Goal: Task Accomplishment & Management: Manage account settings

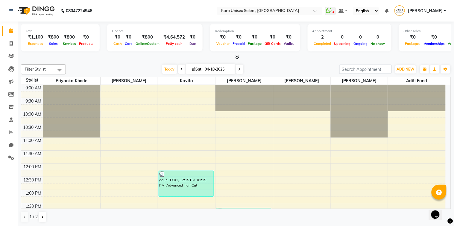
scroll to position [132, 0]
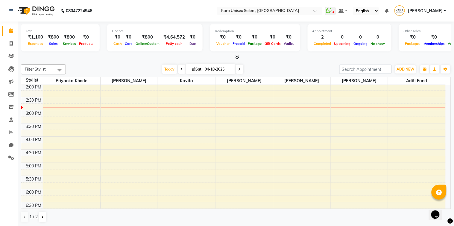
click at [30, 67] on span "Filter Stylist" at bounding box center [35, 69] width 21 height 5
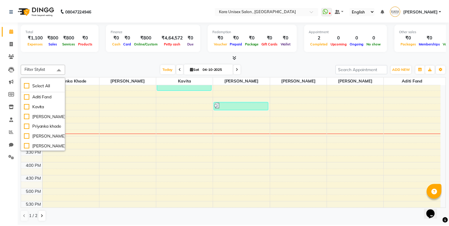
scroll to position [97, 0]
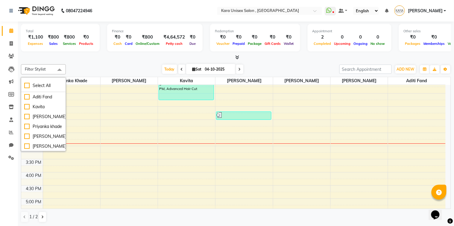
click at [76, 60] on div at bounding box center [236, 57] width 430 height 6
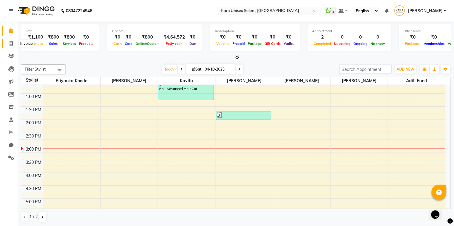
click at [10, 46] on icon at bounding box center [11, 43] width 3 height 4
select select "7293"
select select "service"
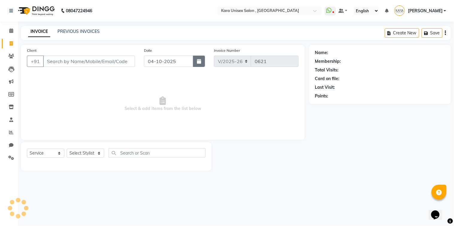
click at [199, 62] on icon "button" at bounding box center [199, 61] width 4 height 5
select select "10"
select select "2025"
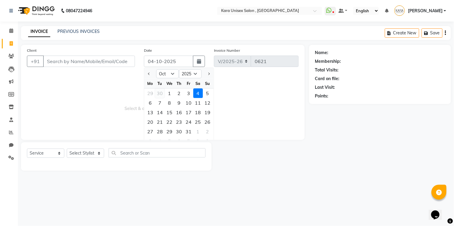
click at [160, 94] on div "30" at bounding box center [160, 93] width 10 height 10
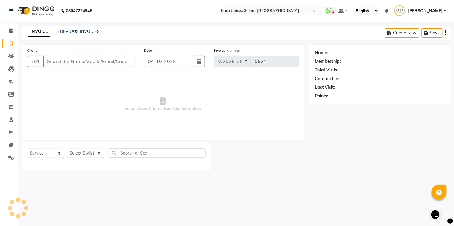
type input "30-09-2025"
click at [102, 61] on input "Client" at bounding box center [89, 61] width 92 height 11
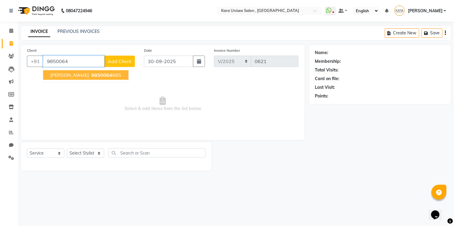
click at [105, 74] on ngb-highlight "9850064 685" at bounding box center [105, 75] width 31 height 6
type input "9850064685"
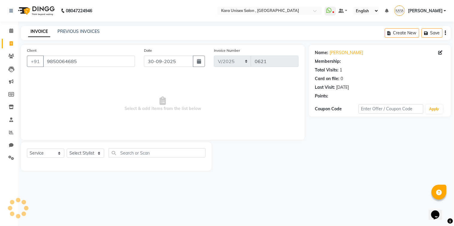
select select "1: Object"
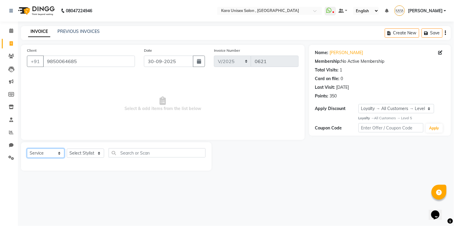
select select "product"
click at [27, 149] on select "Select Service Product Membership Package Voucher Prepaid Gift Card" at bounding box center [45, 153] width 37 height 9
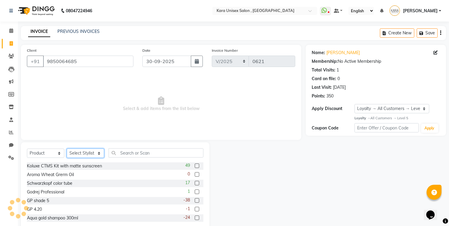
select select "70487"
click at [67, 149] on select "Select Stylist Aditi Fand [PERSON_NAME] Guru [PERSON_NAME] Neha [PERSON_NAME] […" at bounding box center [85, 153] width 37 height 9
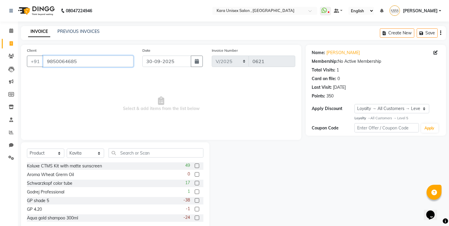
drag, startPoint x: 99, startPoint y: 62, endPoint x: 112, endPoint y: 123, distance: 62.6
click at [112, 123] on div "Client [PHONE_NUMBER] Date [DATE] Invoice Number V/2025 V/[PHONE_NUMBER] Select…" at bounding box center [161, 92] width 280 height 95
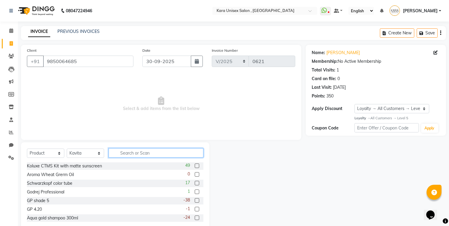
click at [144, 152] on input "text" at bounding box center [156, 152] width 95 height 9
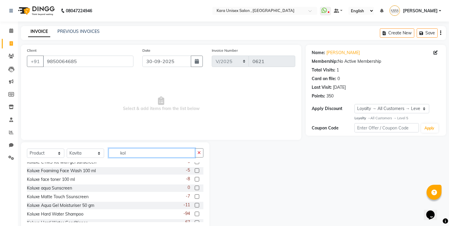
scroll to position [18, 0]
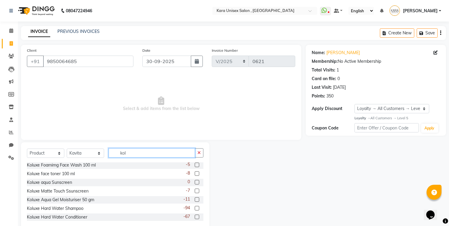
type input "kol"
click at [195, 207] on label at bounding box center [197, 208] width 4 height 4
click at [195, 207] on input "checkbox" at bounding box center [197, 209] width 4 height 4
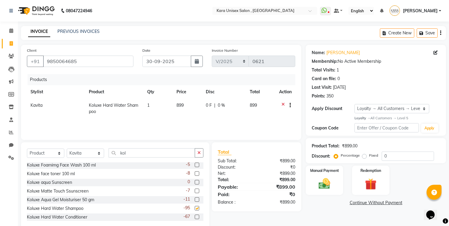
checkbox input "false"
click at [184, 108] on td "899" at bounding box center [187, 109] width 29 height 20
select select "70487"
click at [184, 108] on input "899" at bounding box center [178, 106] width 21 height 9
type input "8"
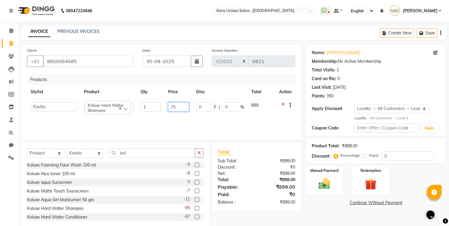
type input "759"
click at [324, 206] on link "Continue Without Payment" at bounding box center [376, 203] width 138 height 6
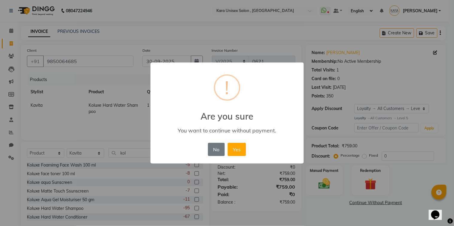
click at [207, 154] on div "No No Yes" at bounding box center [226, 149] width 41 height 16
click at [210, 154] on button "No" at bounding box center [216, 149] width 17 height 13
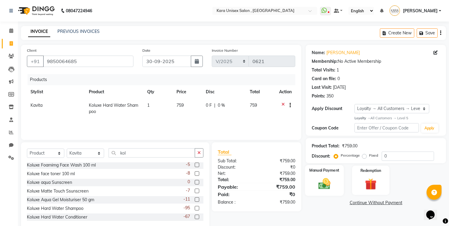
click at [325, 193] on div "Manual Payment" at bounding box center [324, 180] width 39 height 30
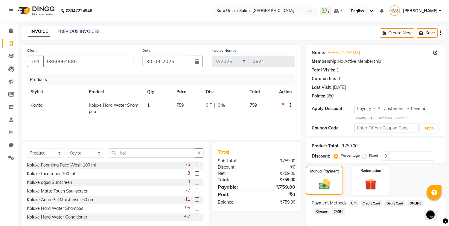
click at [353, 204] on span "UPI" at bounding box center [353, 203] width 9 height 7
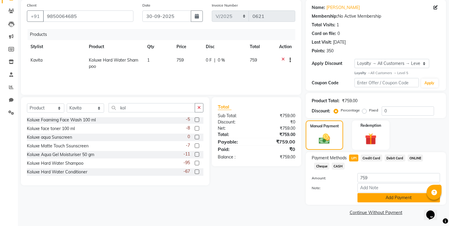
click at [388, 196] on button "Add Payment" at bounding box center [398, 197] width 83 height 9
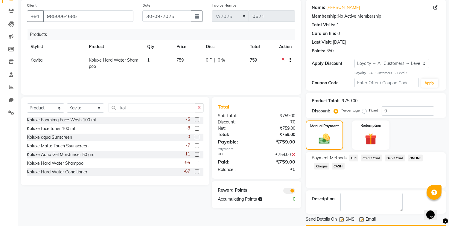
scroll to position [62, 0]
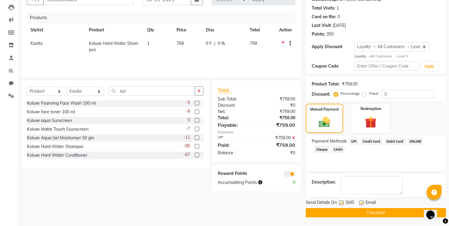
click at [378, 213] on button "Checkout" at bounding box center [376, 212] width 140 height 9
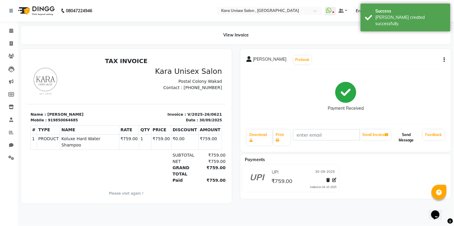
click at [409, 139] on button "Send Message" at bounding box center [406, 138] width 29 height 16
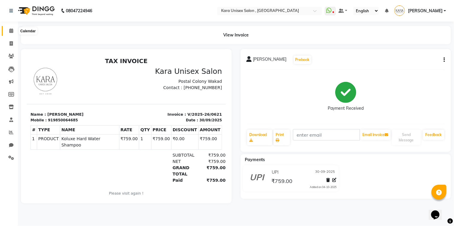
click at [13, 32] on span at bounding box center [11, 31] width 10 height 7
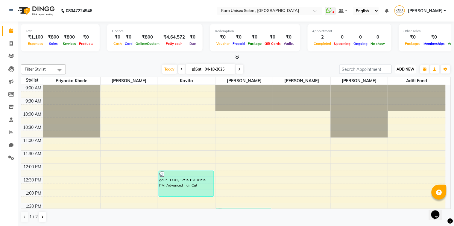
click at [410, 65] on button "ADD NEW Toggle Dropdown" at bounding box center [405, 69] width 21 height 8
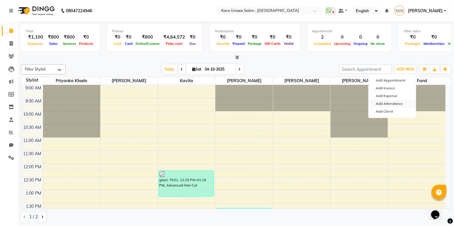
click at [396, 103] on link "Add Attendance" at bounding box center [391, 104] width 47 height 8
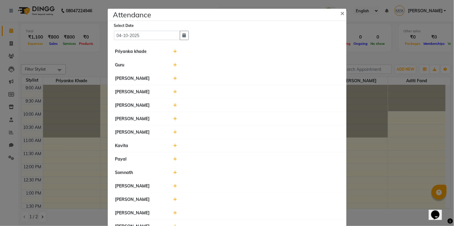
click at [170, 159] on div at bounding box center [256, 159] width 175 height 6
drag, startPoint x: 170, startPoint y: 159, endPoint x: 173, endPoint y: 149, distance: 10.6
click at [173, 149] on ul "Priyanka khade Guru [PERSON_NAME] [PERSON_NAME] [PERSON_NAME] [PERSON_NAME] Kav…" at bounding box center [227, 146] width 236 height 202
click at [225, 125] on li "[PERSON_NAME]" at bounding box center [227, 119] width 236 height 14
click at [182, 36] on icon "button" at bounding box center [184, 35] width 4 height 4
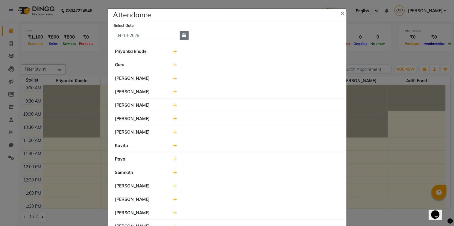
select select "10"
select select "2025"
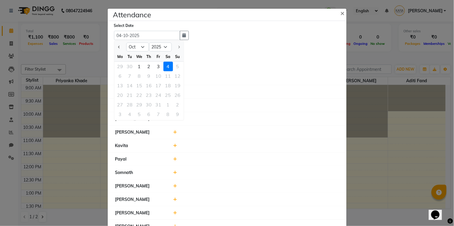
click at [235, 112] on li "[PERSON_NAME]" at bounding box center [227, 119] width 236 height 14
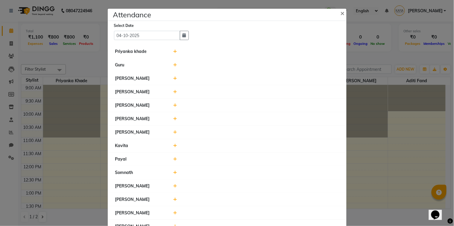
click at [174, 199] on icon at bounding box center [175, 199] width 4 height 4
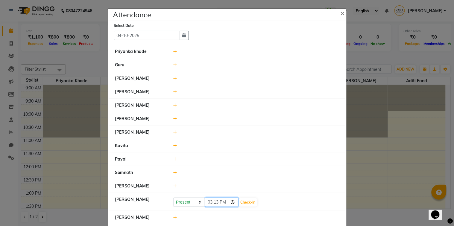
click at [209, 204] on input "15:13" at bounding box center [221, 202] width 33 height 9
type input "10:40"
click at [242, 206] on button "Check-In" at bounding box center [248, 202] width 18 height 8
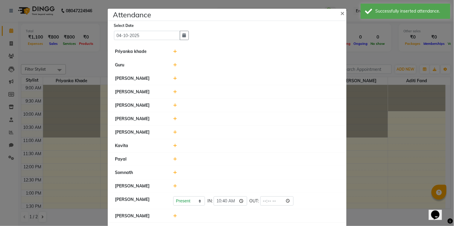
click at [173, 216] on icon at bounding box center [175, 216] width 4 height 4
click at [209, 222] on input "15:14" at bounding box center [221, 218] width 33 height 9
type input "10:20"
click at [239, 218] on button "Check-In" at bounding box center [248, 219] width 18 height 8
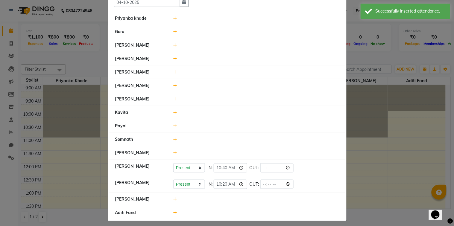
scroll to position [37, 0]
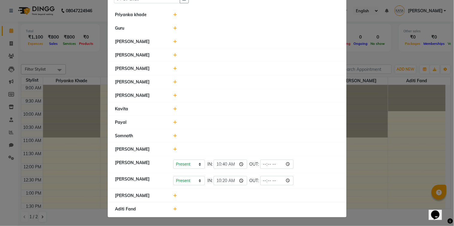
click at [173, 214] on li "Aditi Fand" at bounding box center [227, 208] width 236 height 13
click at [173, 208] on icon at bounding box center [175, 209] width 4 height 4
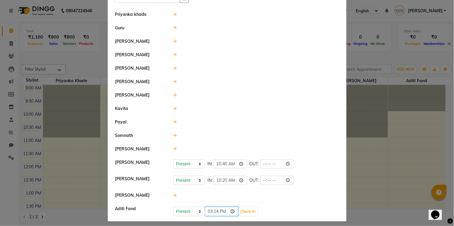
click at [207, 213] on input "15:14" at bounding box center [221, 211] width 33 height 9
type input "10:40"
click at [239, 212] on button "Check-In" at bounding box center [248, 211] width 18 height 8
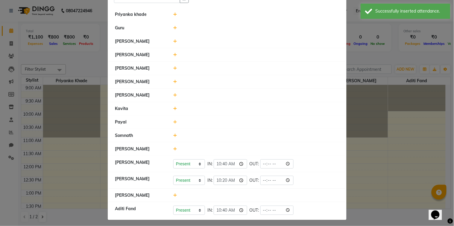
click at [173, 196] on icon at bounding box center [175, 195] width 4 height 4
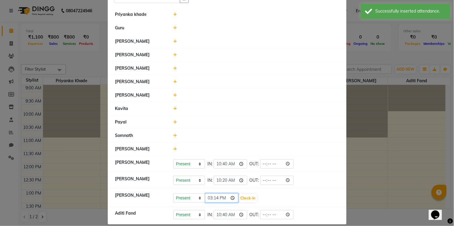
click at [213, 199] on input "15:14" at bounding box center [221, 197] width 33 height 9
type input "15:00"
click at [239, 200] on button "Check-In" at bounding box center [248, 198] width 18 height 8
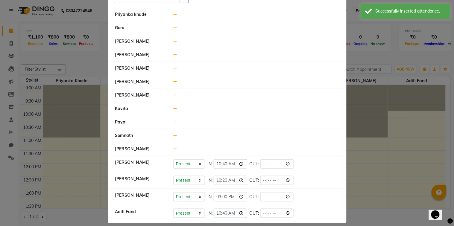
click at [173, 82] on icon at bounding box center [175, 82] width 4 height 4
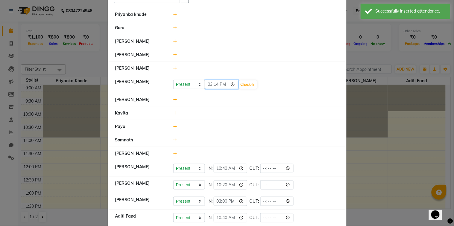
click at [207, 85] on input "15:14" at bounding box center [221, 84] width 33 height 9
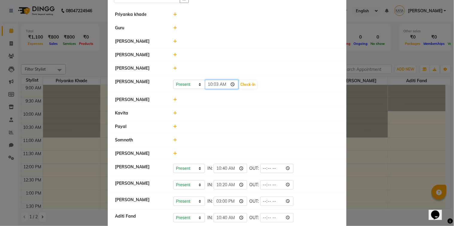
type input "10:30"
click at [245, 84] on button "Check-In" at bounding box center [248, 84] width 18 height 8
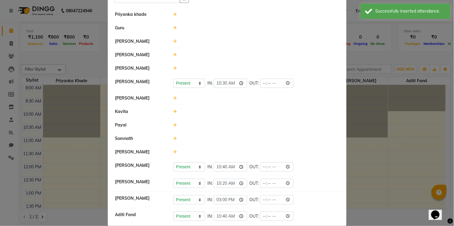
click at [175, 13] on div at bounding box center [256, 14] width 175 height 6
click at [174, 14] on icon at bounding box center [175, 14] width 4 height 4
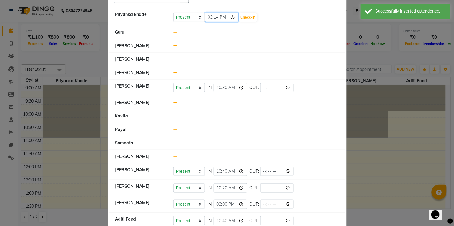
click at [208, 16] on input "15:14" at bounding box center [221, 17] width 33 height 9
type input "10:52"
click at [245, 17] on button "Check-In" at bounding box center [248, 17] width 18 height 8
